Goal: Find specific page/section: Find specific page/section

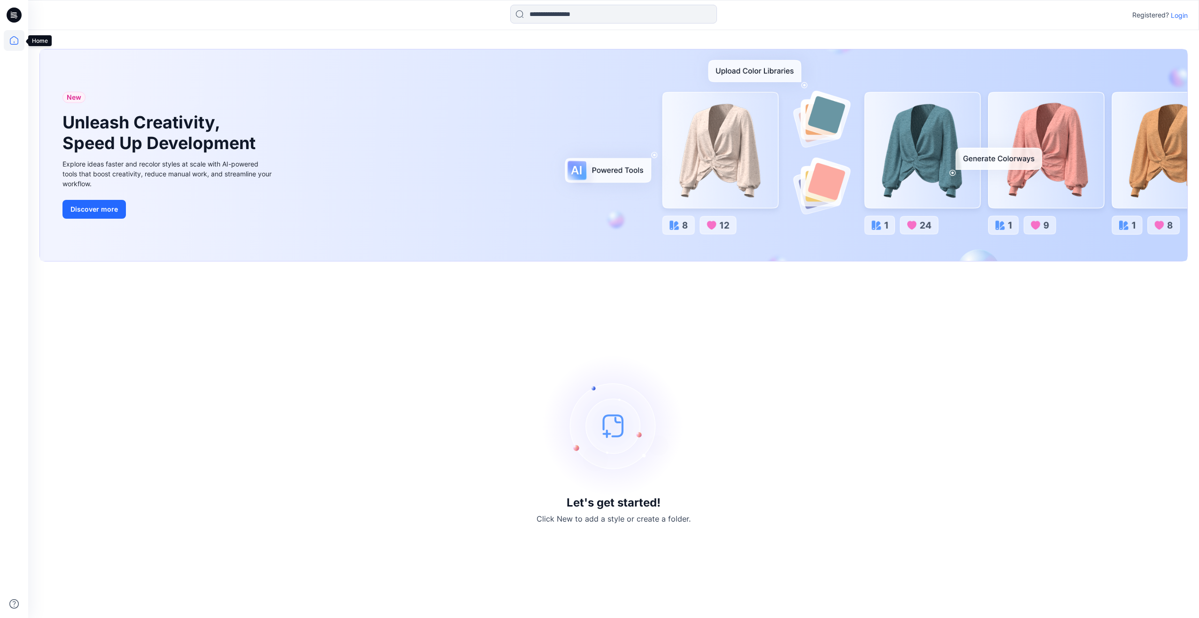
click at [13, 42] on icon at bounding box center [14, 40] width 21 height 21
click at [13, 38] on icon at bounding box center [14, 40] width 21 height 21
click at [15, 15] on icon at bounding box center [14, 15] width 15 height 15
click at [475, 11] on p "Login" at bounding box center [1179, 15] width 17 height 10
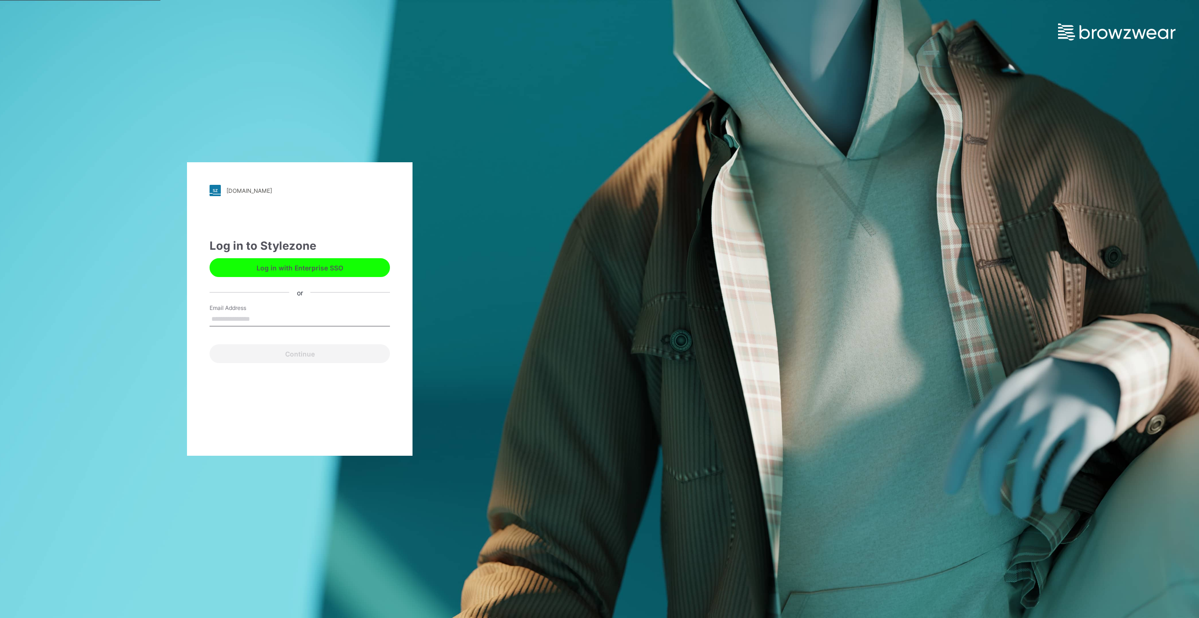
type input "**********"
click at [307, 347] on button "Continue" at bounding box center [300, 353] width 180 height 19
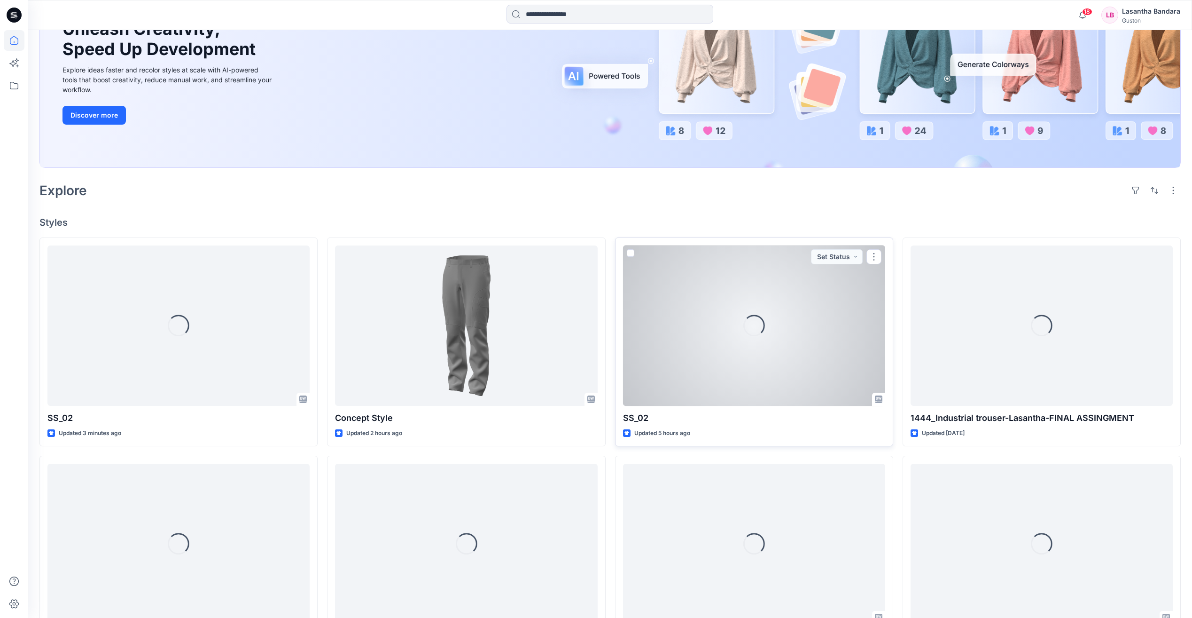
scroll to position [154, 0]
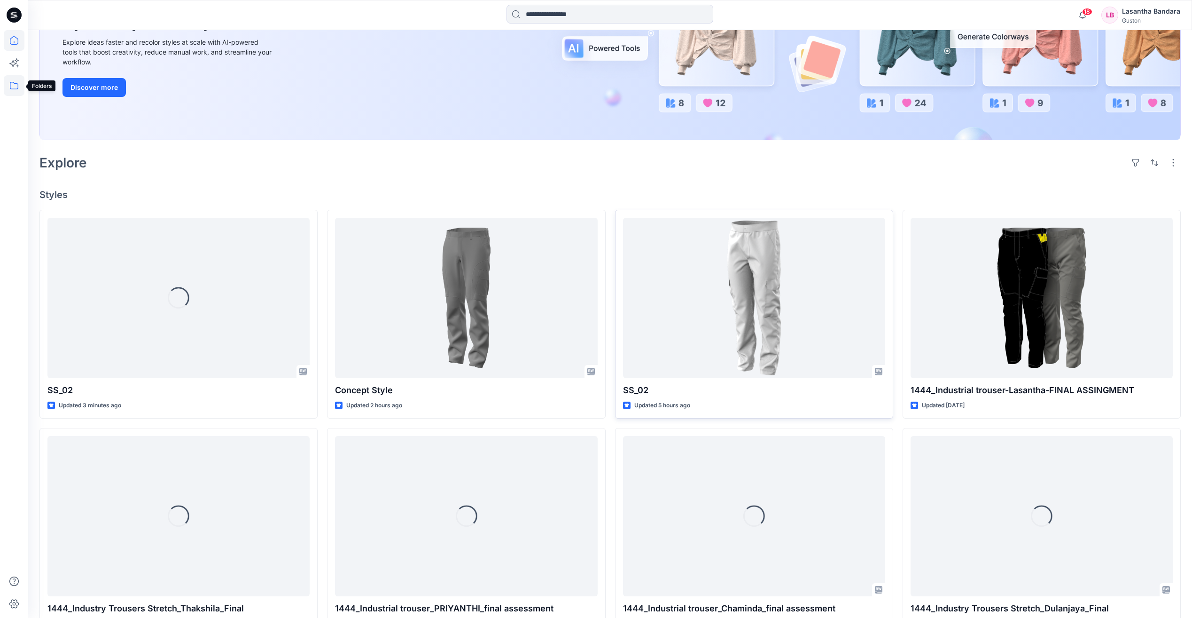
click at [13, 85] on icon at bounding box center [14, 85] width 21 height 21
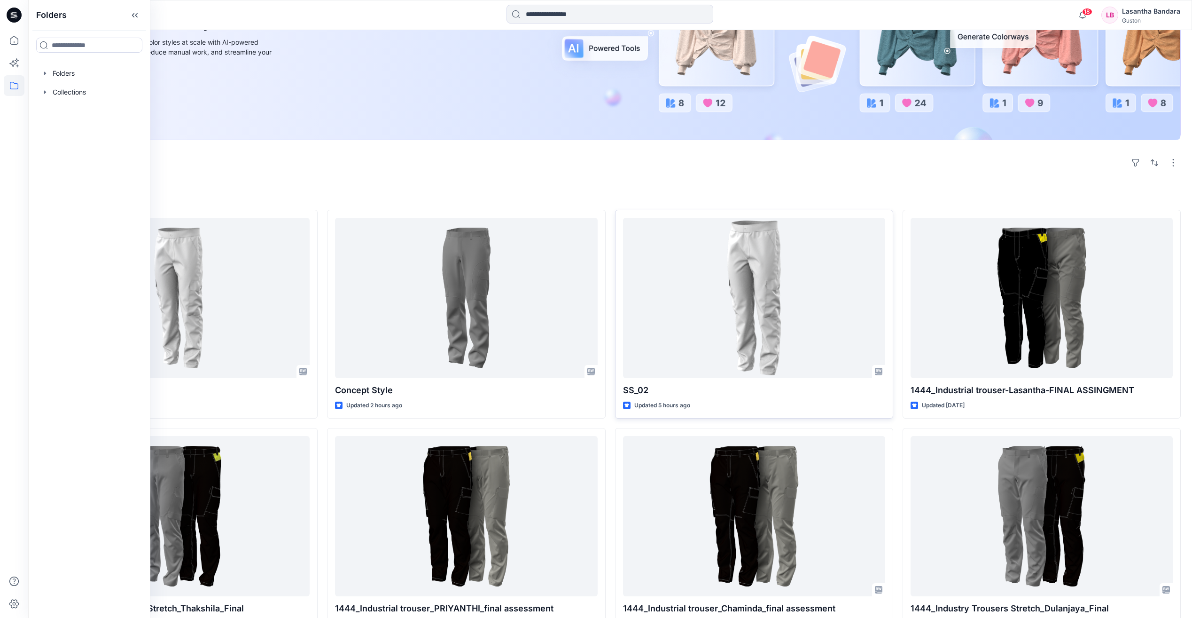
click at [424, 164] on div "Explore" at bounding box center [610, 162] width 1142 height 23
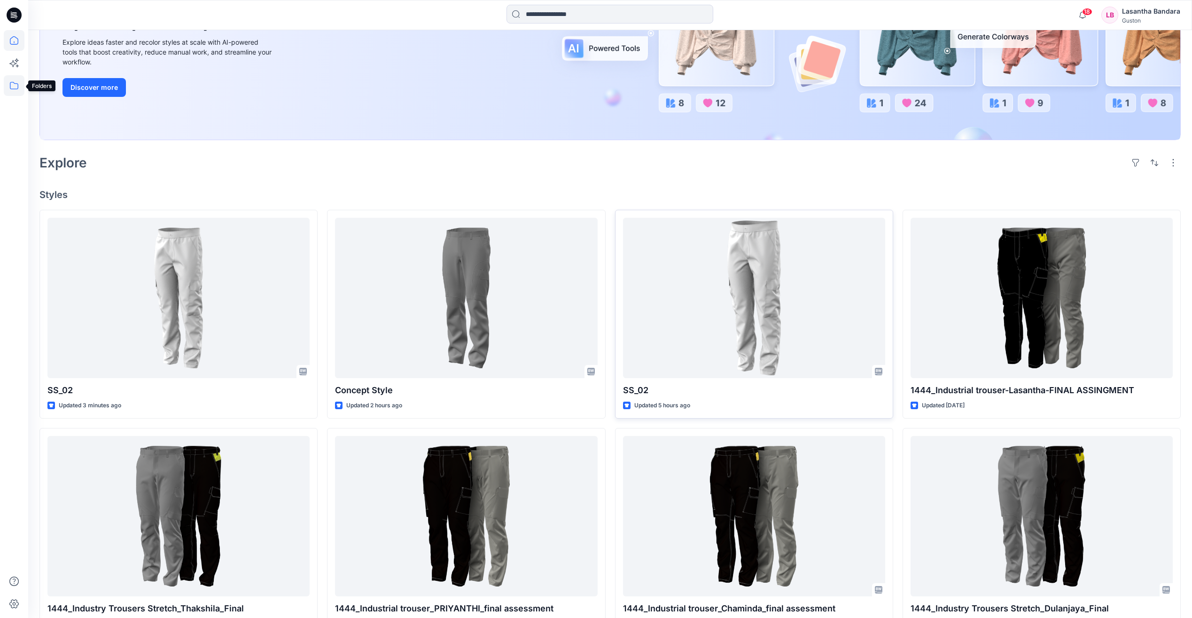
click at [12, 85] on icon at bounding box center [14, 85] width 21 height 21
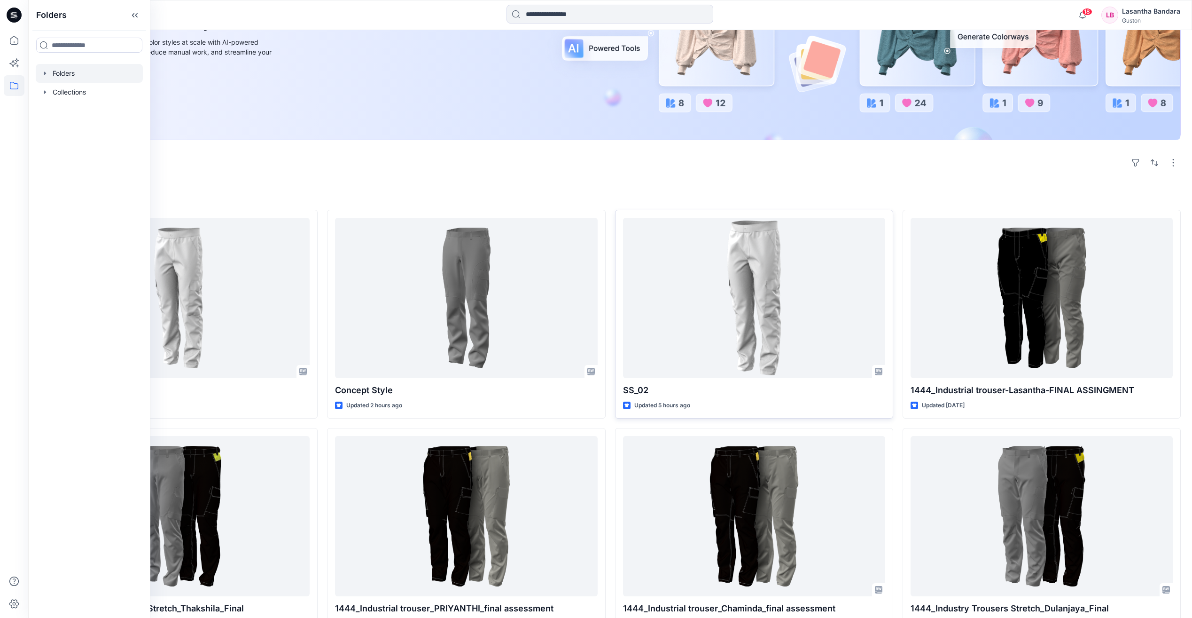
click at [45, 73] on icon "button" at bounding box center [45, 72] width 2 height 3
click at [55, 94] on icon "button" at bounding box center [55, 92] width 8 height 8
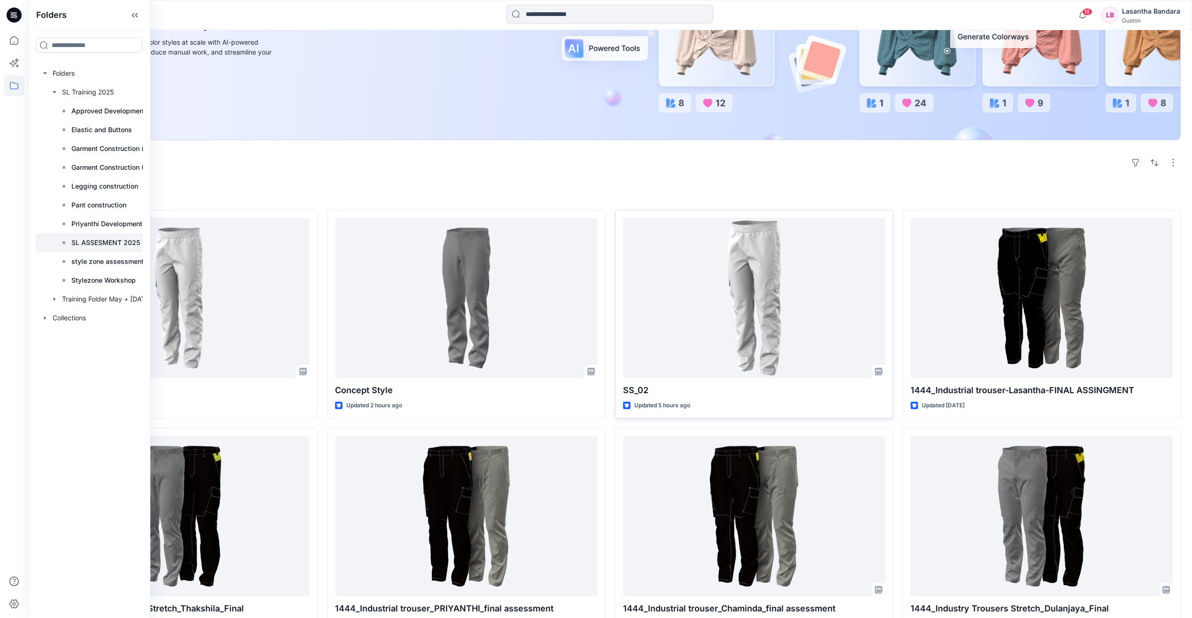
click at [119, 245] on p "SL ASSESMENT 2025" at bounding box center [105, 242] width 69 height 11
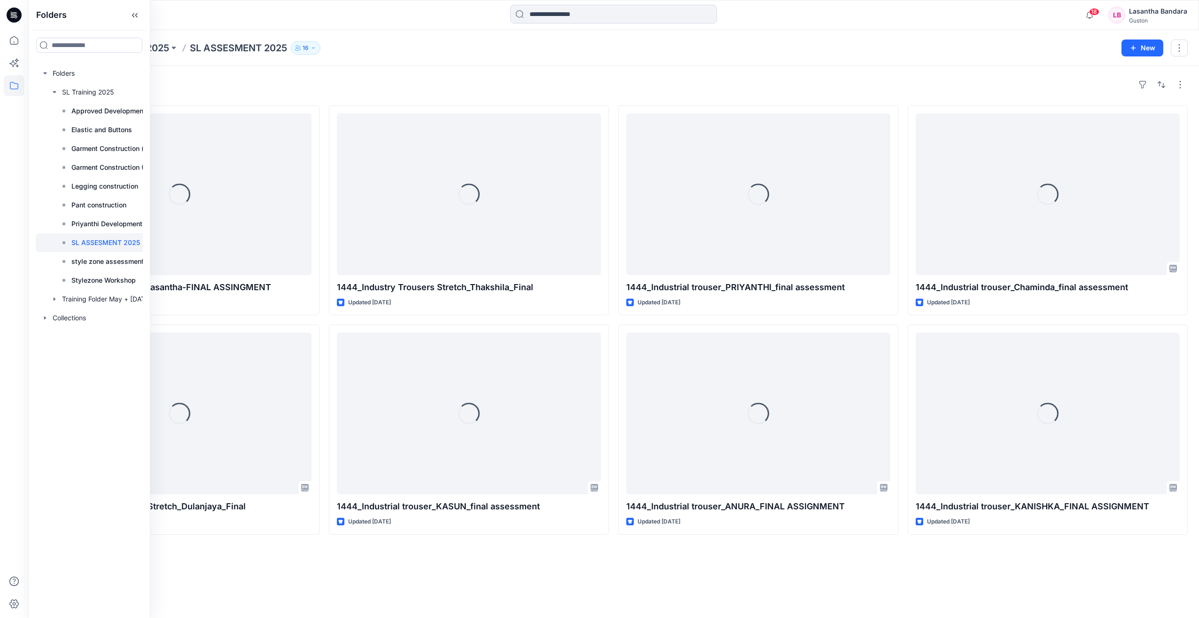
click at [720, 52] on div "Folders SL Training 2025 SL ASSESMENT 2025 16" at bounding box center [576, 47] width 1075 height 13
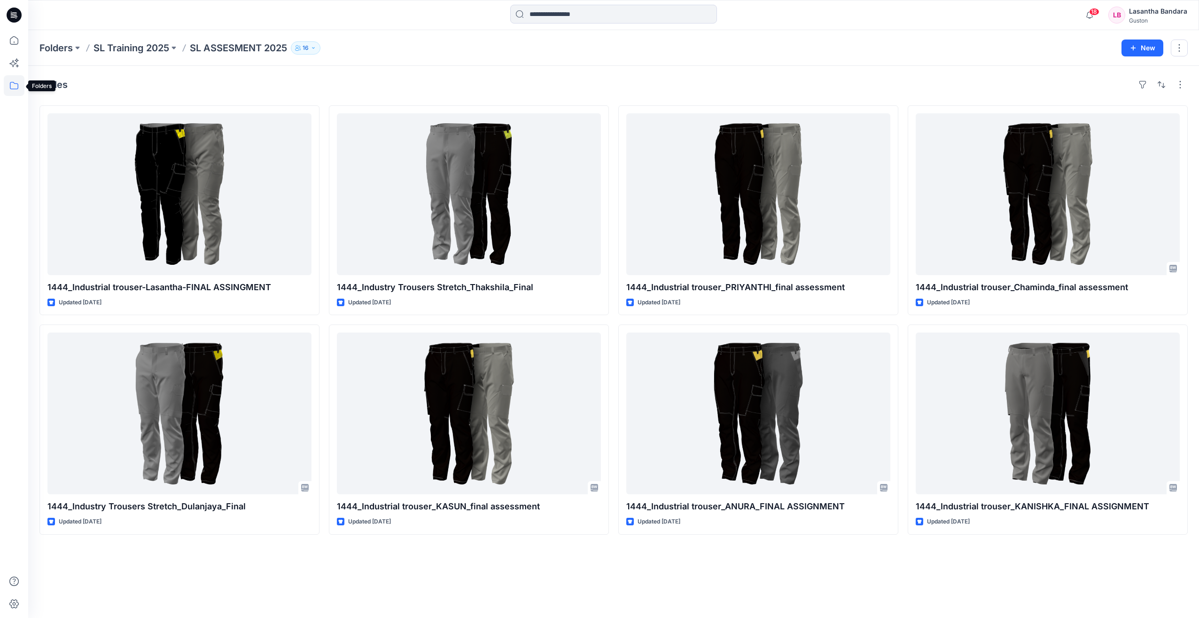
click at [14, 86] on icon at bounding box center [14, 85] width 21 height 21
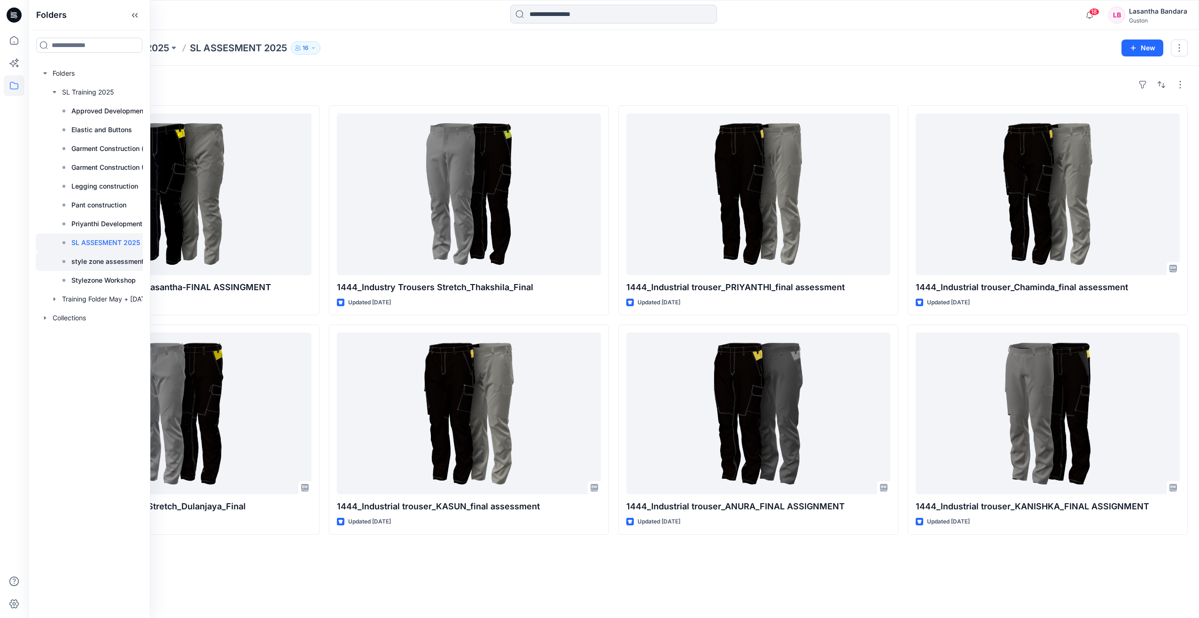
click at [110, 258] on p "style zone assessment 2025" at bounding box center [116, 261] width 91 height 11
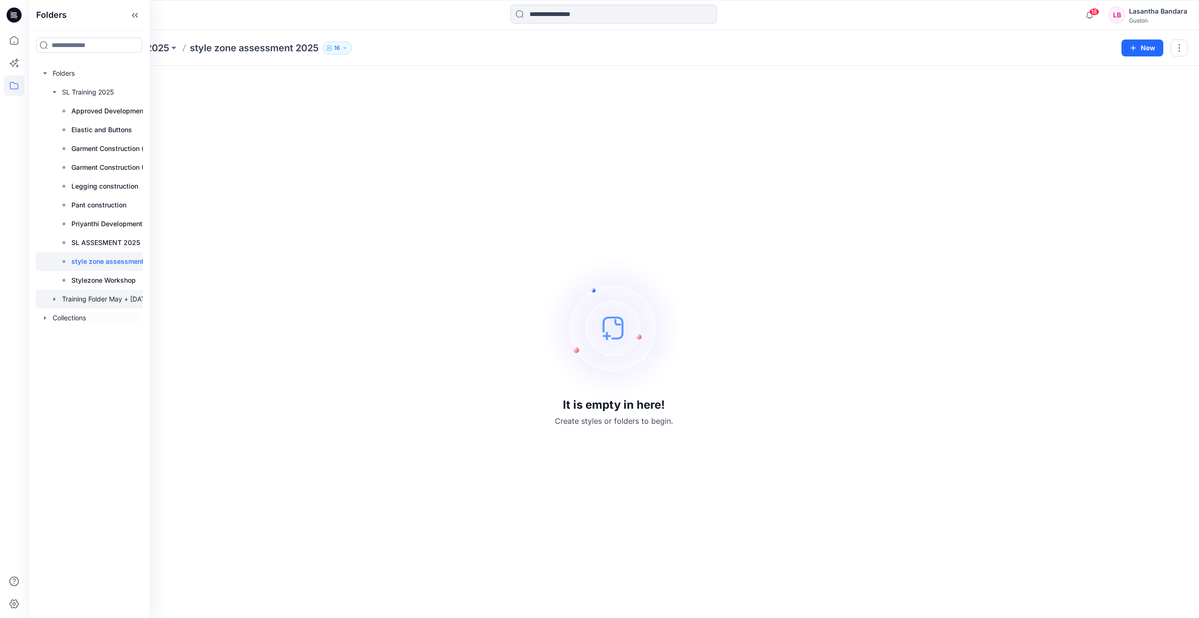
click at [59, 298] on div at bounding box center [105, 298] width 139 height 19
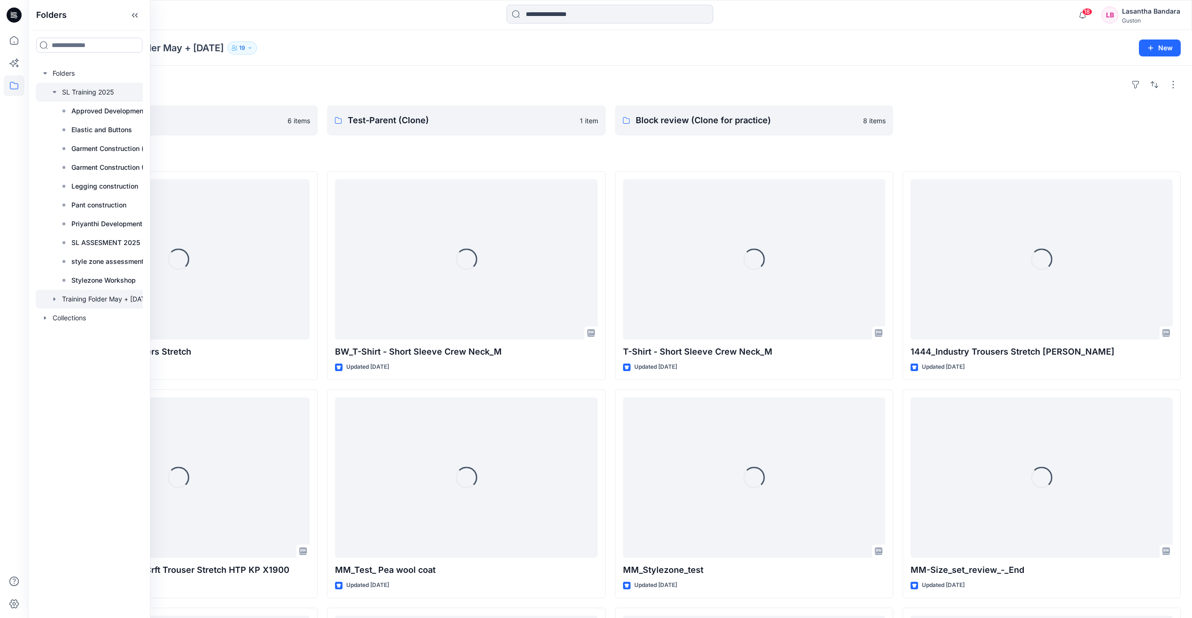
click at [57, 94] on icon "button" at bounding box center [55, 92] width 8 height 8
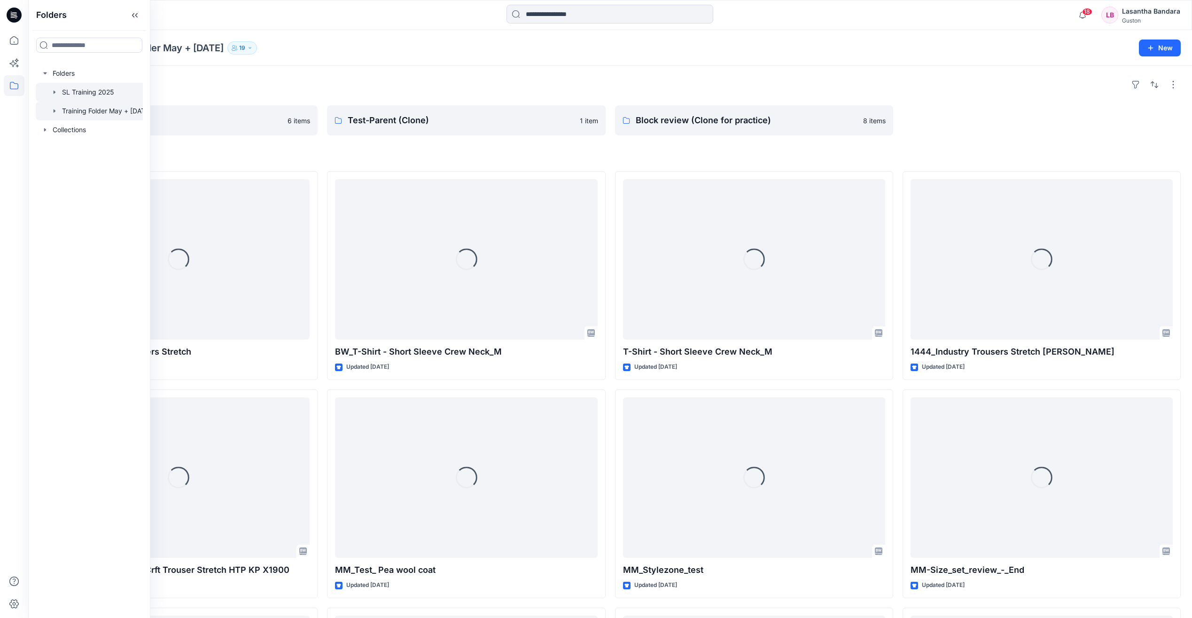
click at [54, 92] on icon "button" at bounding box center [55, 91] width 2 height 3
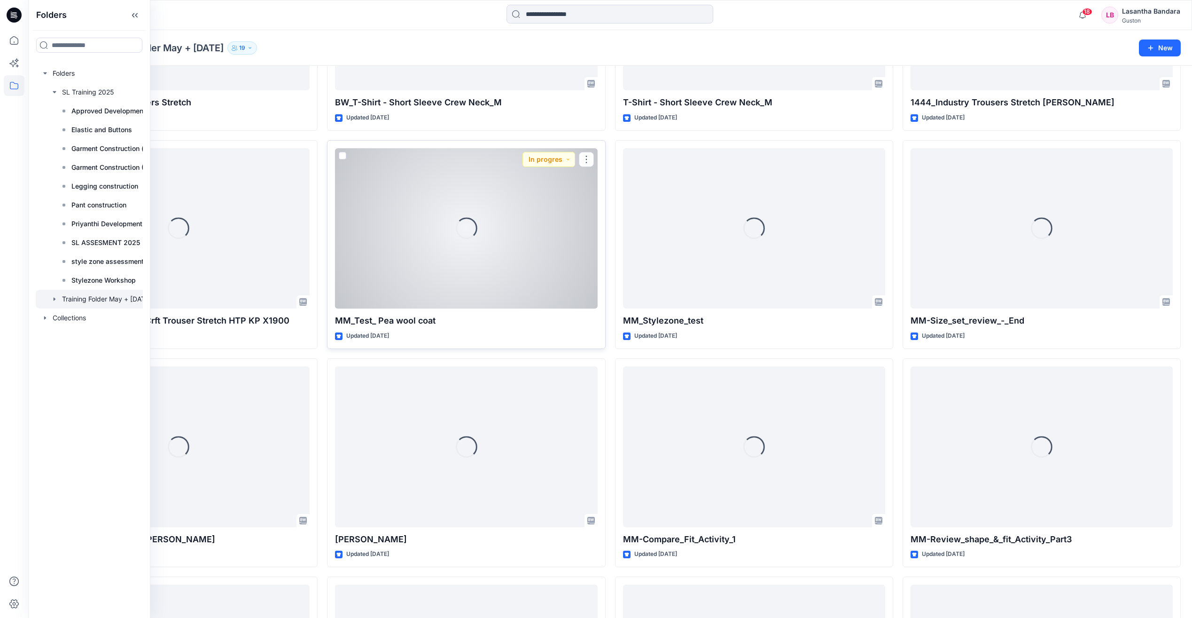
scroll to position [47, 0]
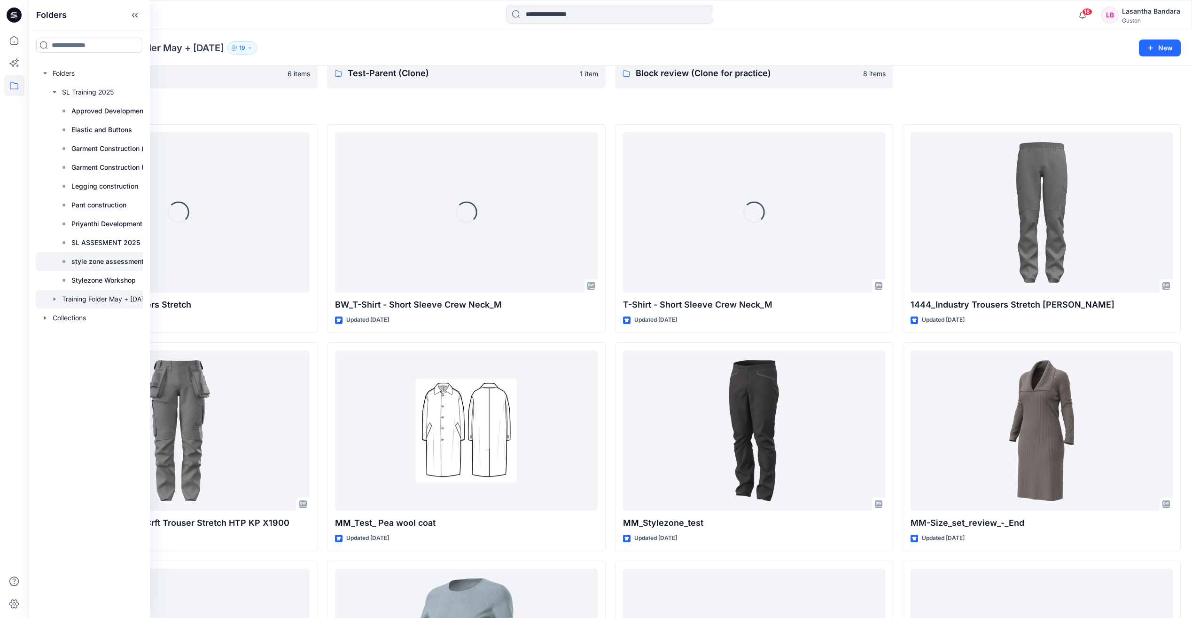
click at [97, 260] on p "style zone assessment 2025" at bounding box center [116, 261] width 91 height 11
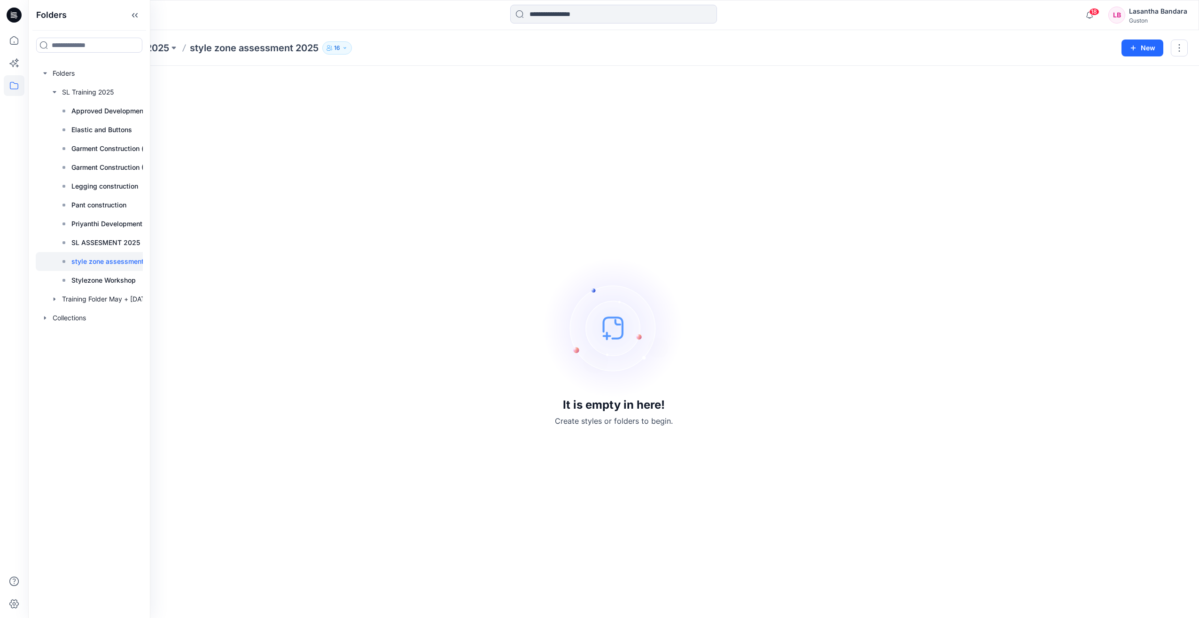
click at [115, 260] on p "style zone assessment 2025" at bounding box center [116, 261] width 91 height 11
drag, startPoint x: 115, startPoint y: 260, endPoint x: 131, endPoint y: 261, distance: 16.0
click at [115, 261] on p "style zone assessment 2025" at bounding box center [116, 261] width 91 height 11
click at [344, 49] on icon "button" at bounding box center [345, 48] width 6 height 6
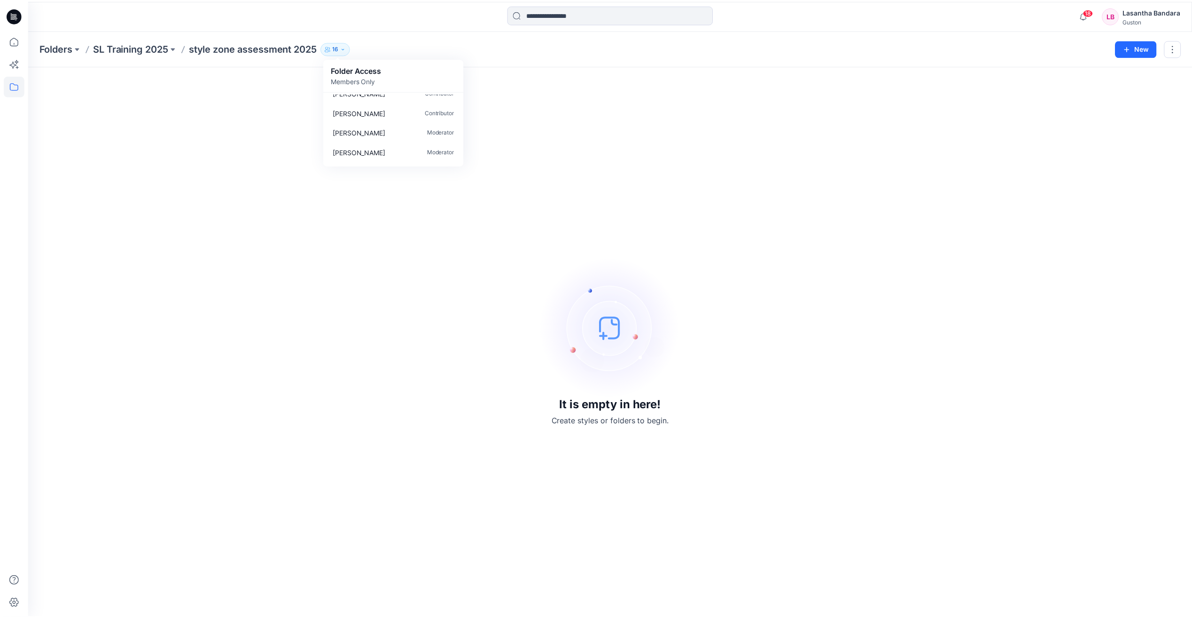
scroll to position [104, 0]
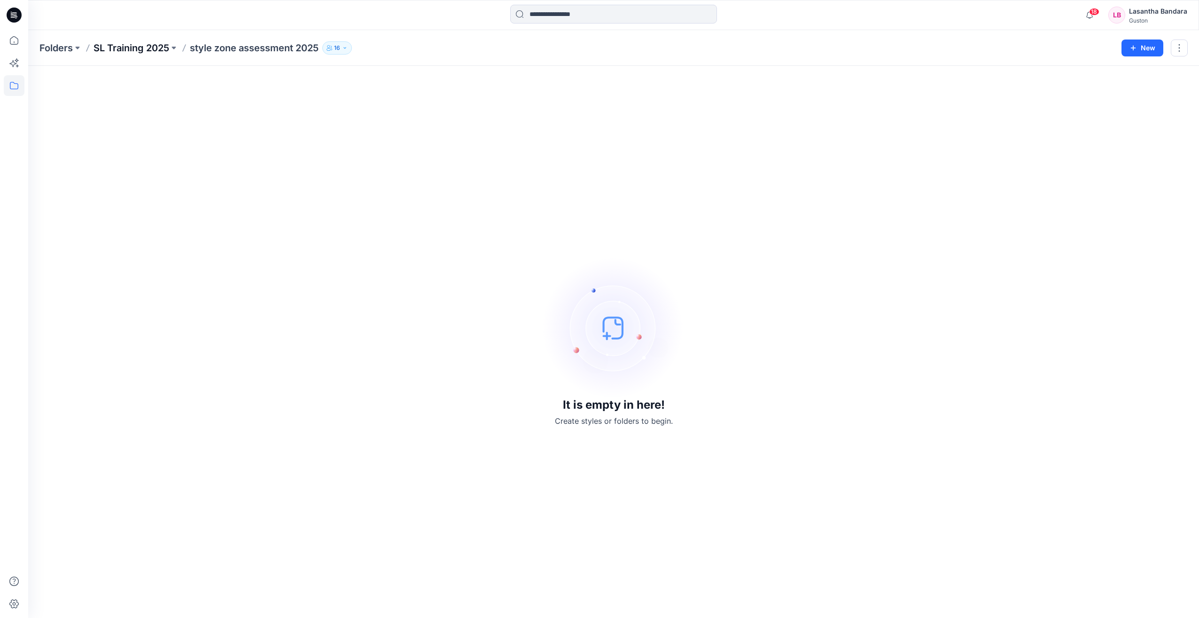
click at [140, 50] on p "SL Training 2025" at bounding box center [132, 47] width 76 height 13
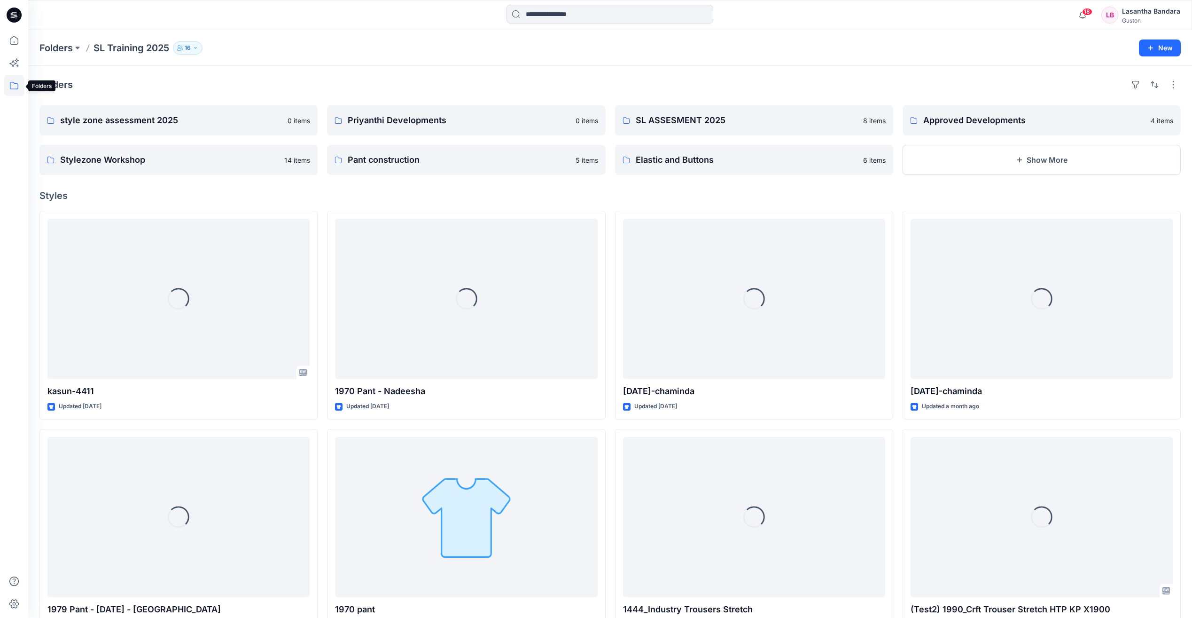
click at [11, 86] on icon at bounding box center [14, 85] width 21 height 21
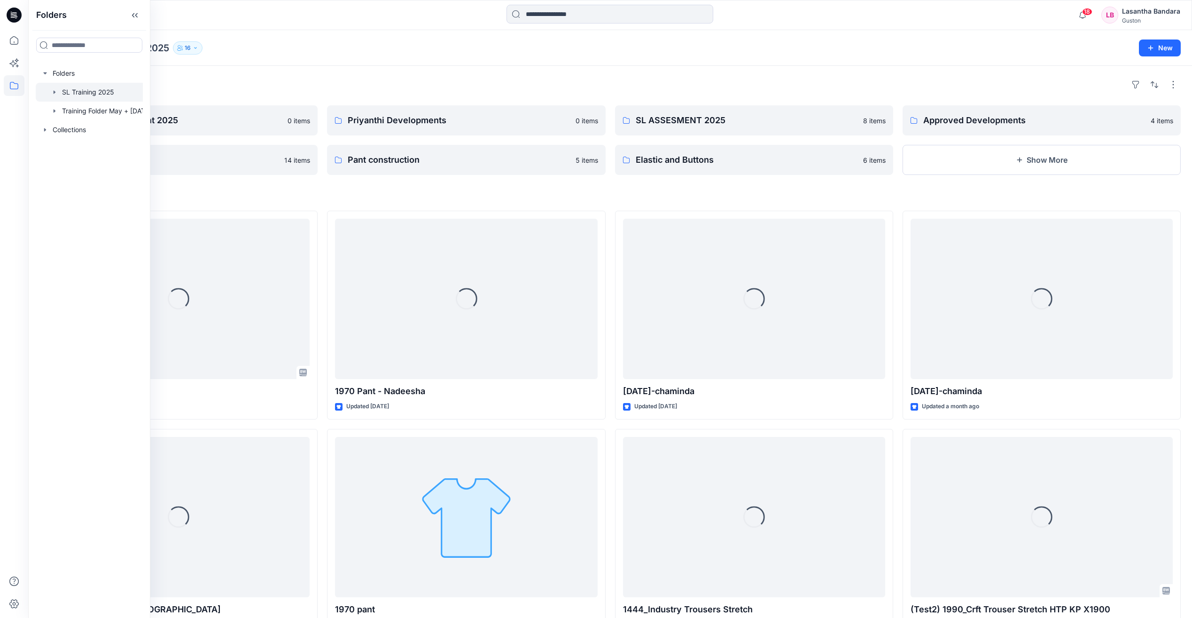
click at [57, 92] on icon "button" at bounding box center [55, 92] width 8 height 8
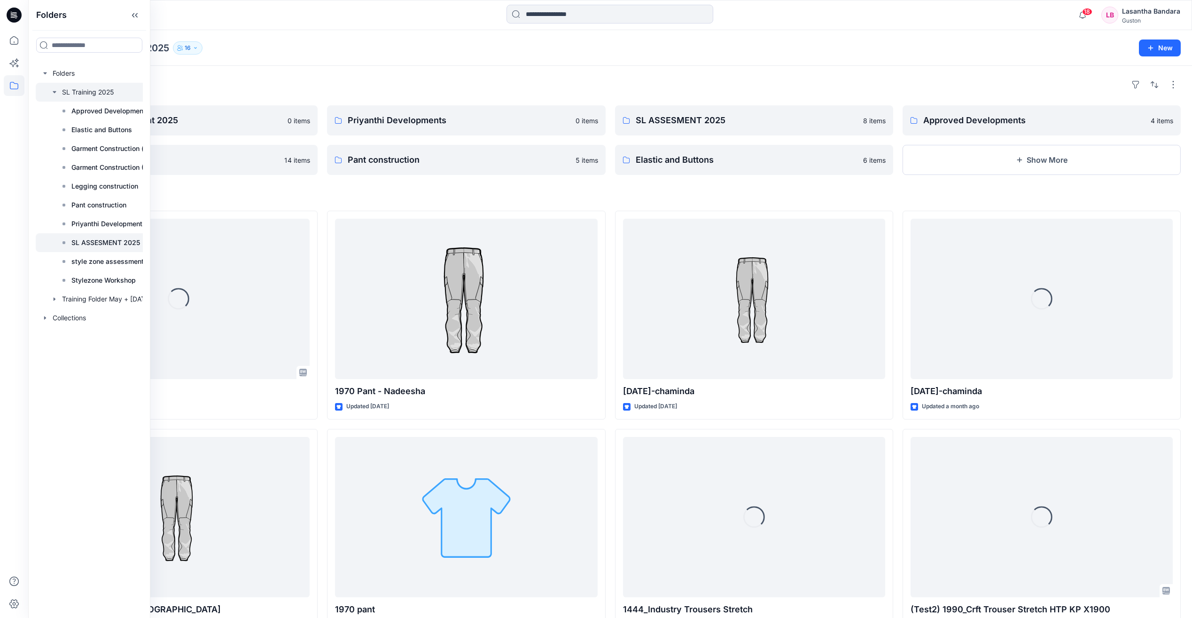
click at [86, 244] on p "SL ASSESMENT 2025" at bounding box center [105, 242] width 69 height 11
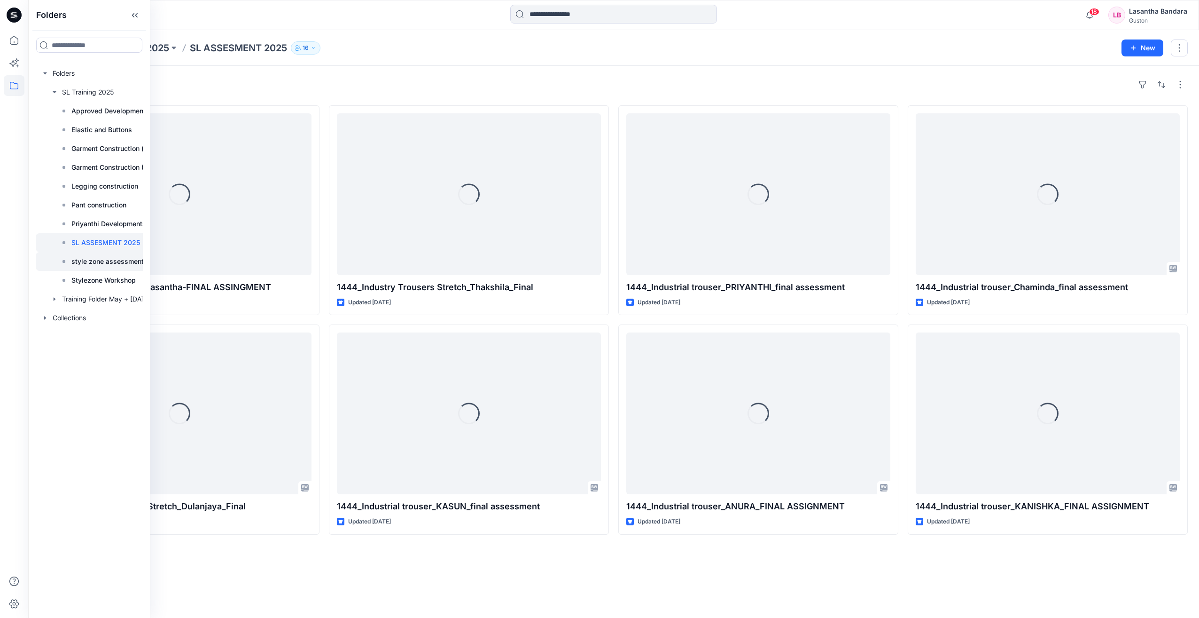
click at [98, 266] on div "style zone assessment 2025" at bounding box center [115, 261] width 120 height 19
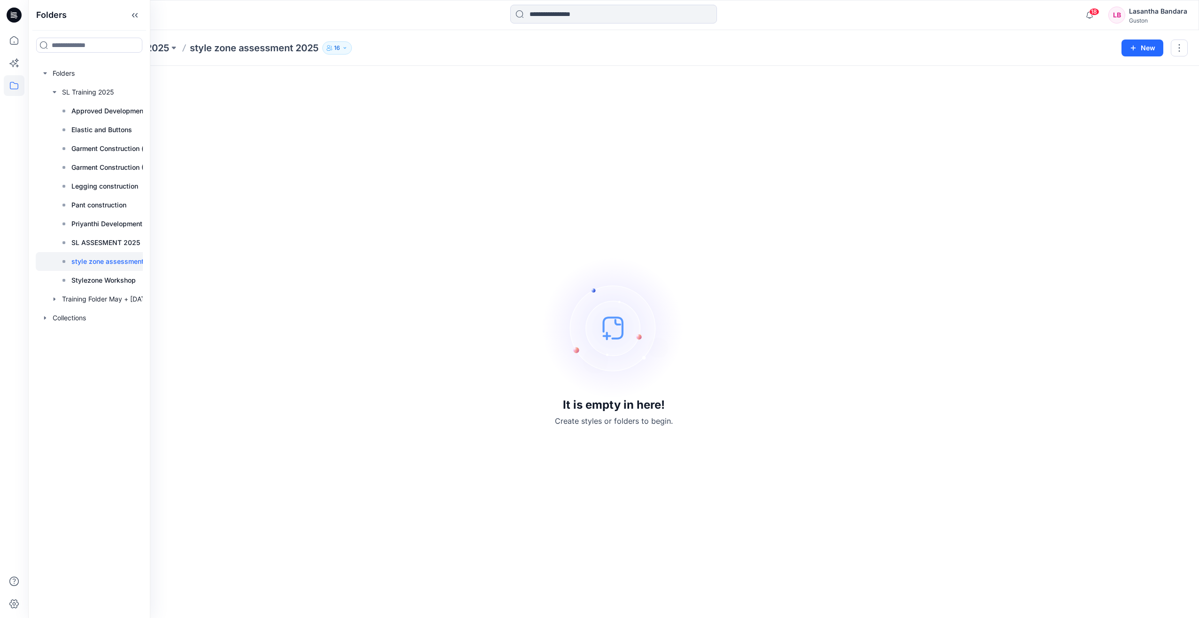
click at [91, 263] on p "style zone assessment 2025" at bounding box center [116, 261] width 91 height 11
click at [81, 243] on p "SL ASSESMENT 2025" at bounding box center [105, 242] width 69 height 11
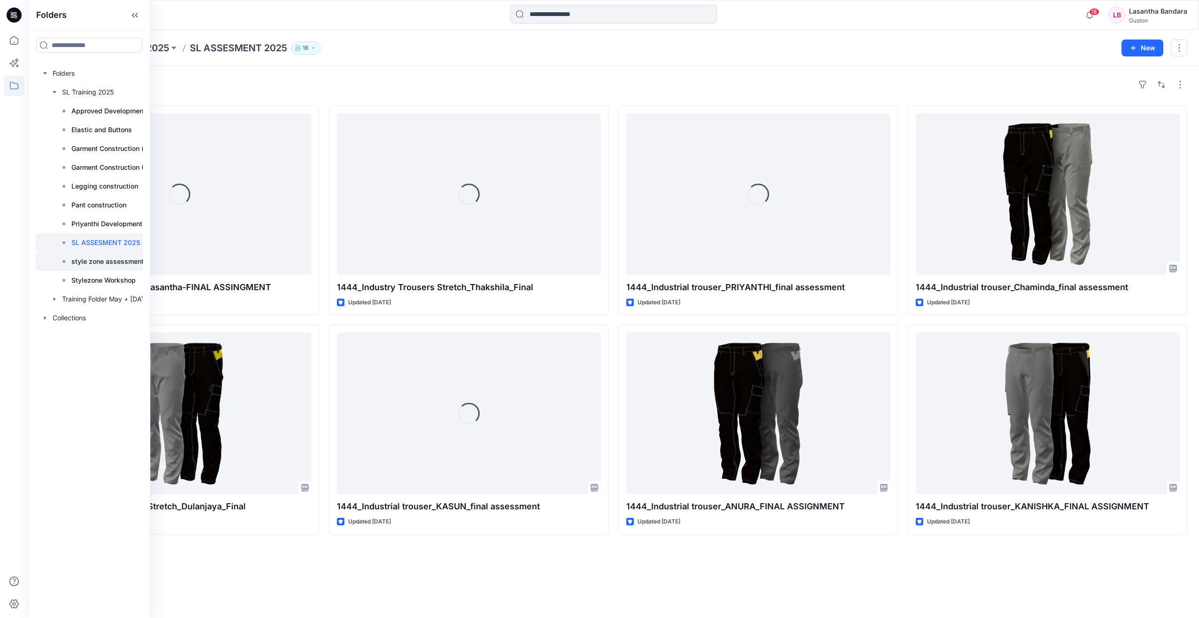
click at [87, 262] on p "style zone assessment 2025" at bounding box center [116, 261] width 91 height 11
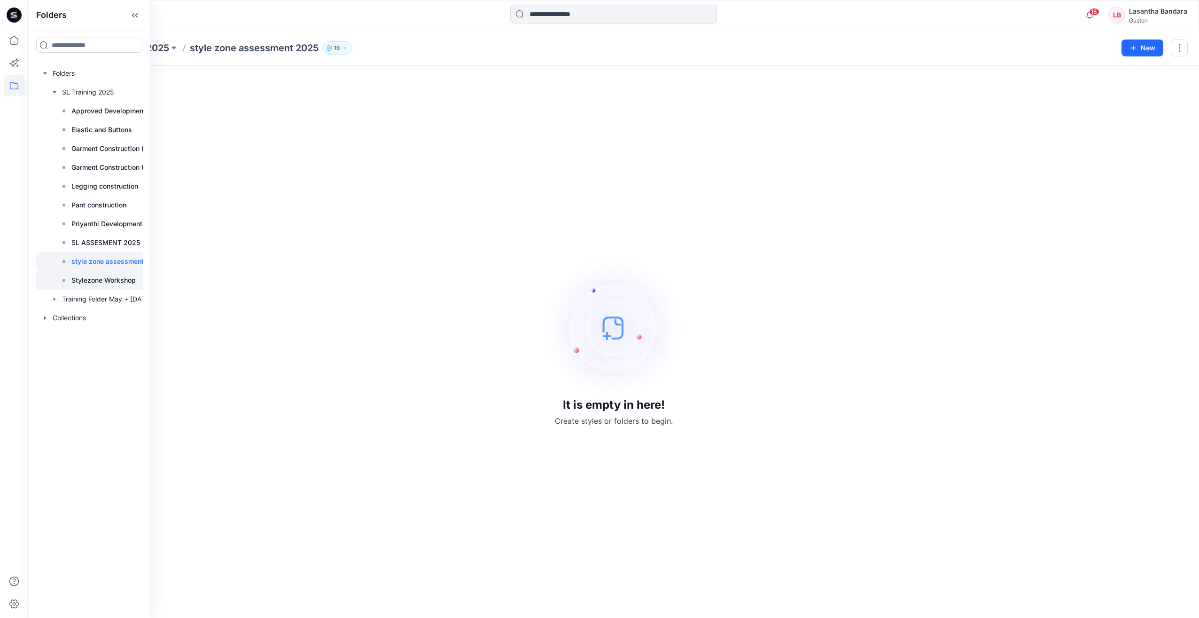
click at [75, 280] on p "Stylezone Workshop" at bounding box center [103, 279] width 64 height 11
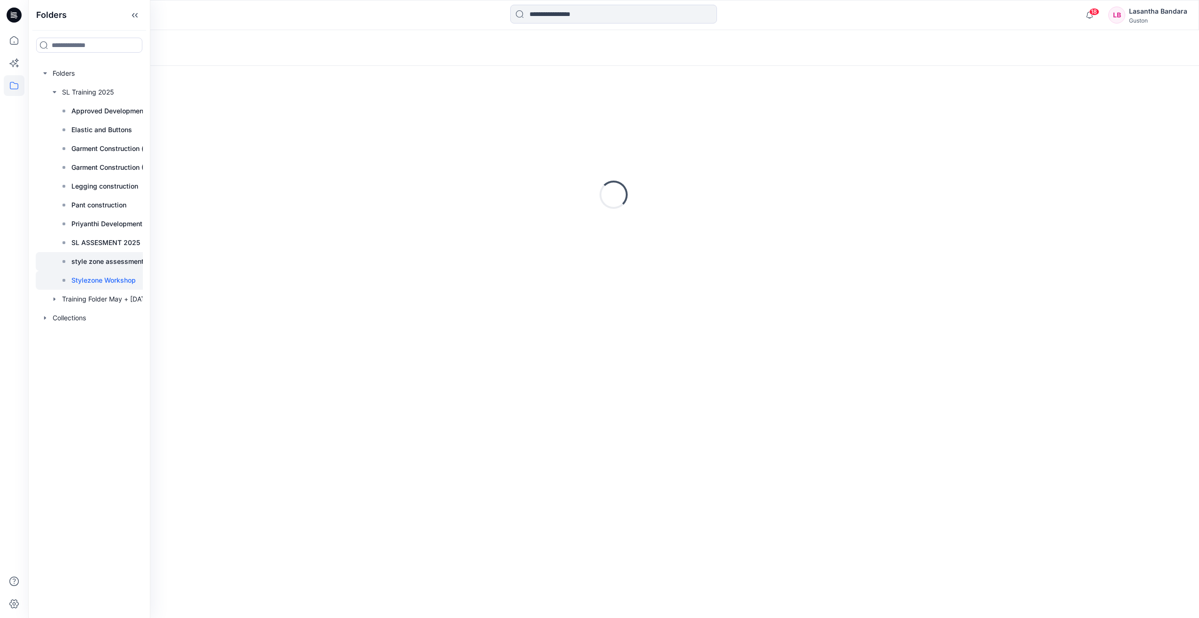
click at [105, 261] on p "style zone assessment 2025" at bounding box center [116, 261] width 91 height 11
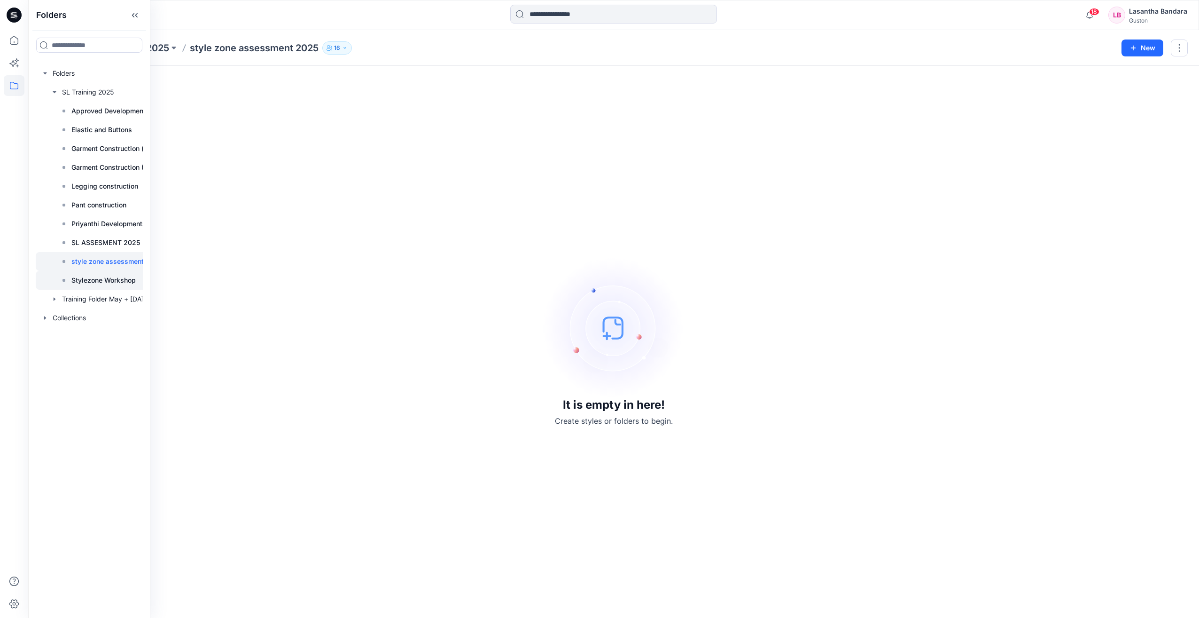
click at [96, 279] on p "Stylezone Workshop" at bounding box center [103, 279] width 64 height 11
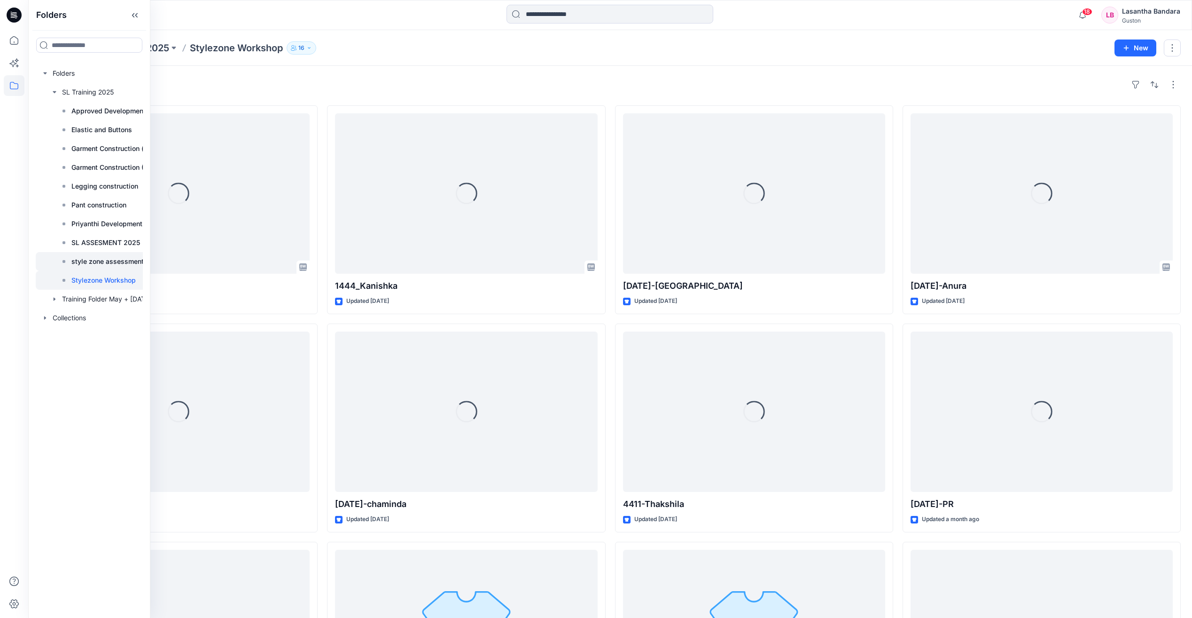
click at [110, 261] on p "style zone assessment 2025" at bounding box center [116, 261] width 91 height 11
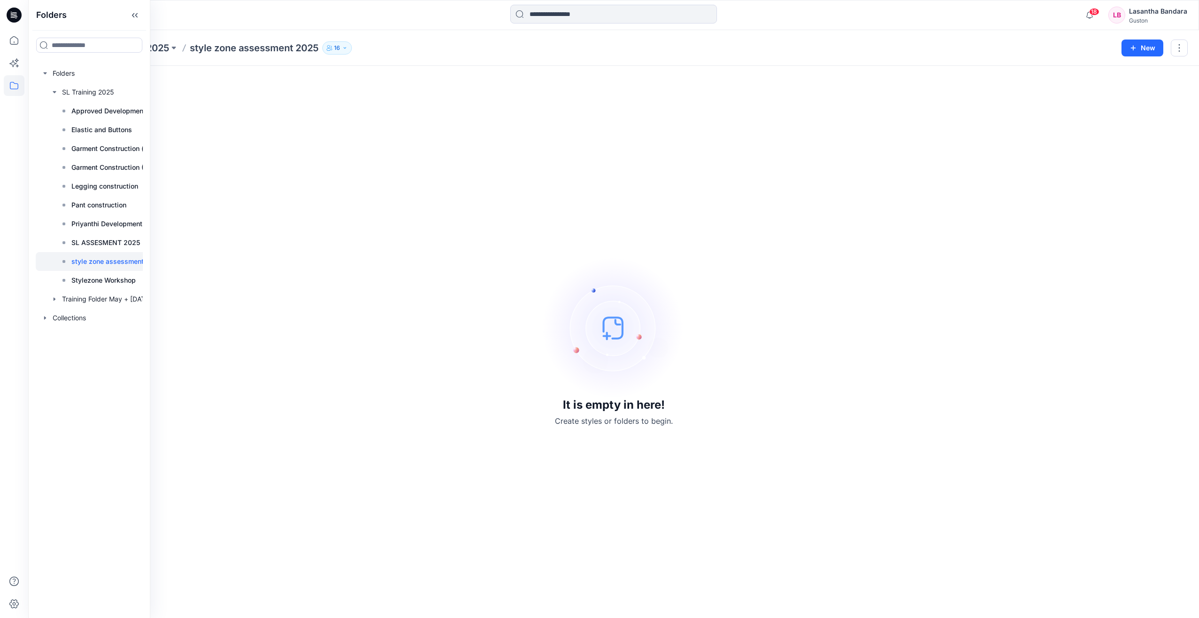
click at [547, 250] on div "It is empty in here! Create styles or folders to begin." at bounding box center [613, 341] width 1149 height 529
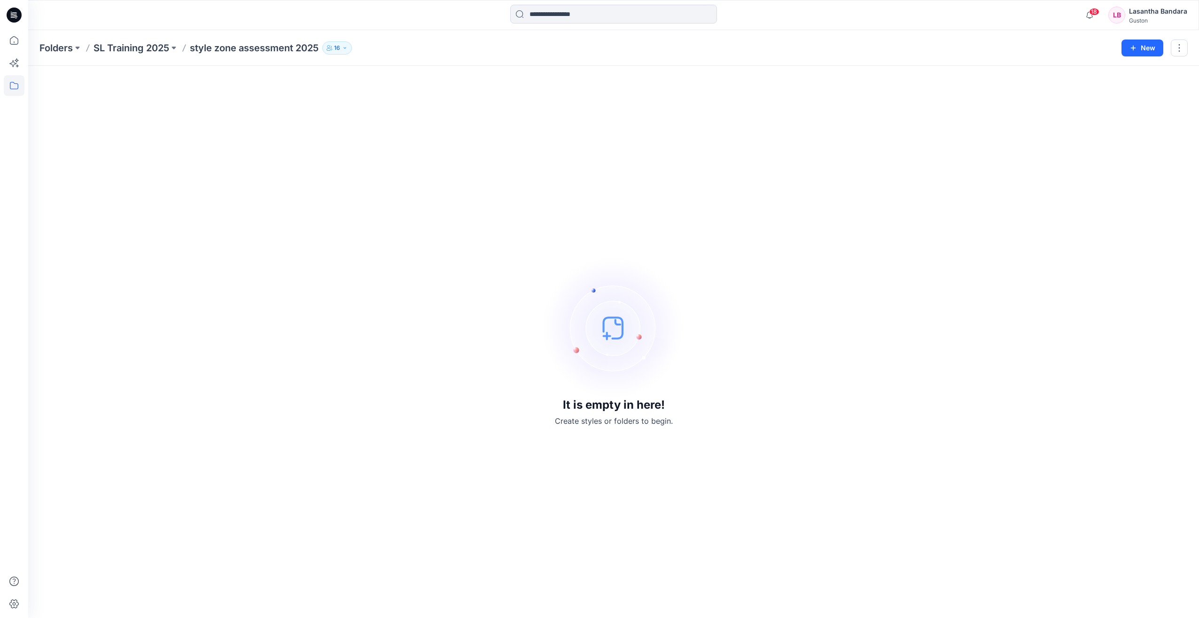
click at [344, 45] on icon "button" at bounding box center [345, 48] width 6 height 6
click at [575, 175] on div "It is empty in here! Create styles or folders to begin." at bounding box center [613, 341] width 1149 height 529
click at [338, 49] on p "16" at bounding box center [337, 48] width 6 height 10
click at [639, 139] on div "It is empty in here! Create styles or folders to begin." at bounding box center [613, 341] width 1149 height 529
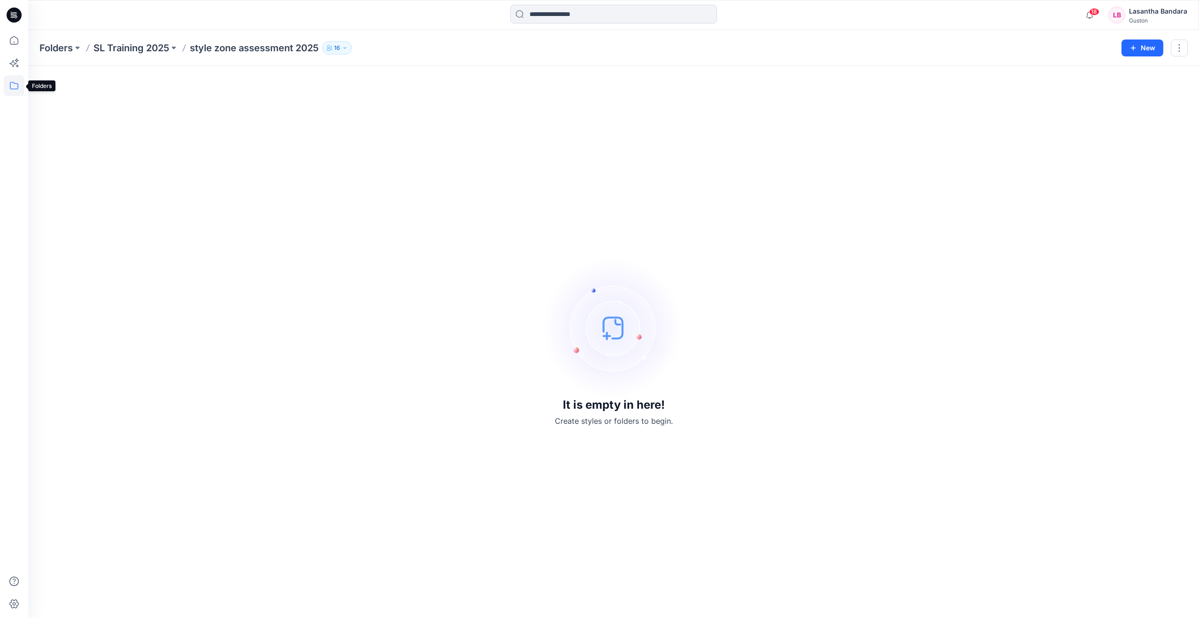
click at [12, 86] on icon at bounding box center [14, 85] width 21 height 21
